Goal: Find specific page/section: Locate a particular part of the current website

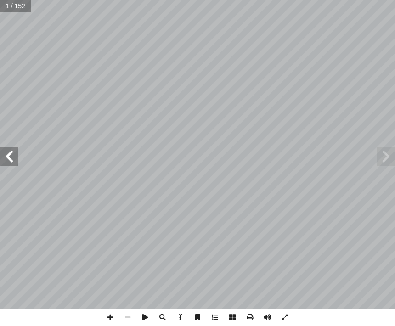
click at [11, 152] on span at bounding box center [9, 157] width 18 height 18
click at [17, 157] on span at bounding box center [9, 157] width 18 height 18
click at [27, 9] on input "text" at bounding box center [18, 6] width 37 height 12
click at [341, 124] on div "4 ِ لوب ُ الق ُ تاح ْ ف ِ م ُ ة َ م ِ ل َ الك ُ حدة َ الو ولى أ ال�" at bounding box center [287, 155] width 178 height 230
